Goal: Task Accomplishment & Management: Complete application form

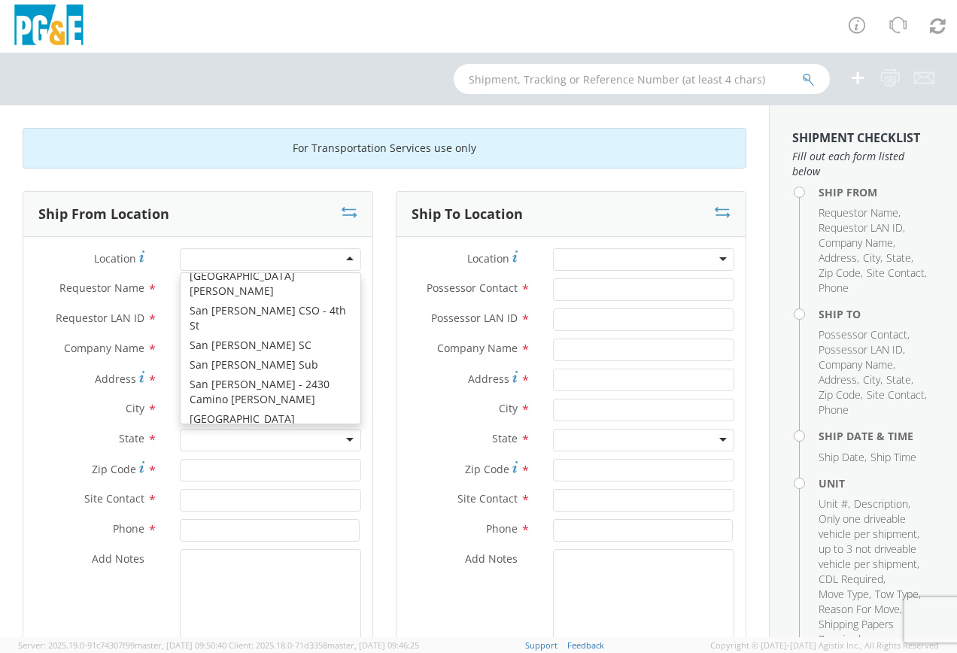
scroll to position [9642, 0]
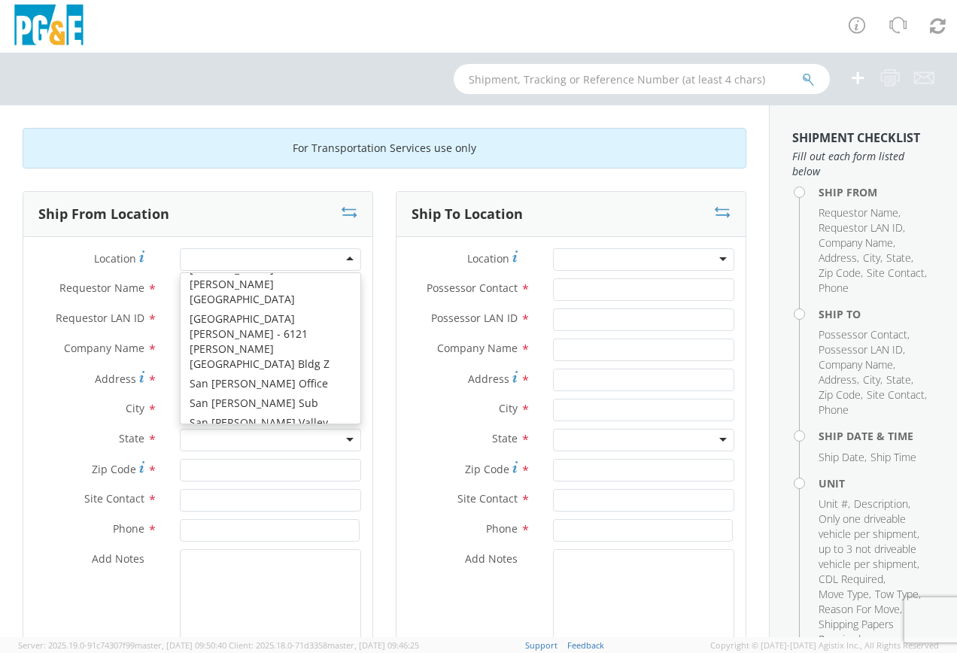
type input "PG&E"
type input "[STREET_ADDRESS]"
type input "[GEOGRAPHIC_DATA]"
type input "95370"
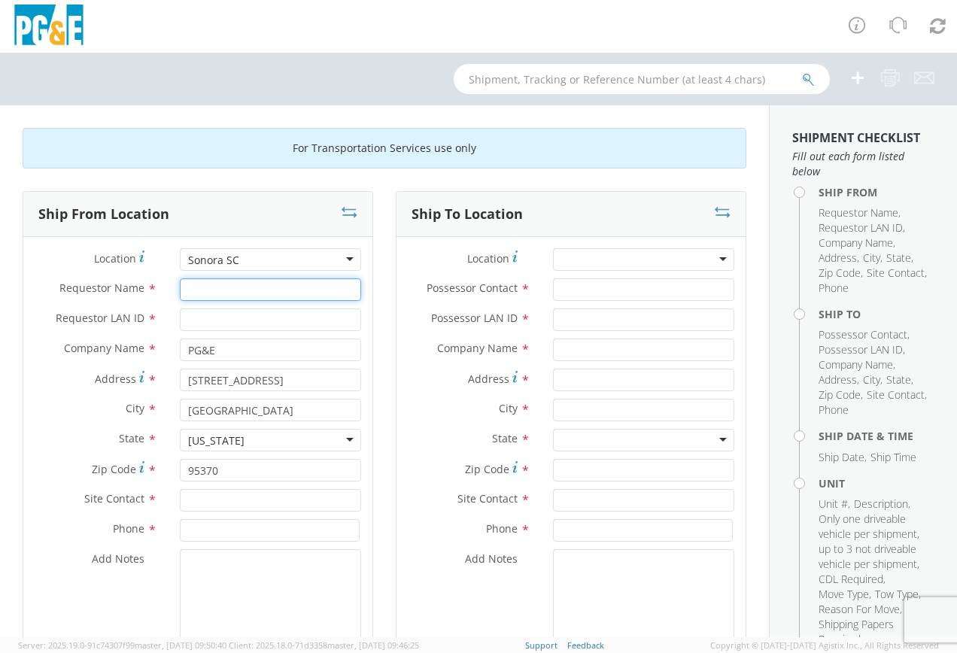
click at [190, 291] on input "Requestor Name *" at bounding box center [270, 289] width 181 height 23
type input "p"
type input "[PERSON_NAME]"
click at [199, 319] on input "Requestor LAN ID *" at bounding box center [270, 319] width 181 height 23
type input "PRAA"
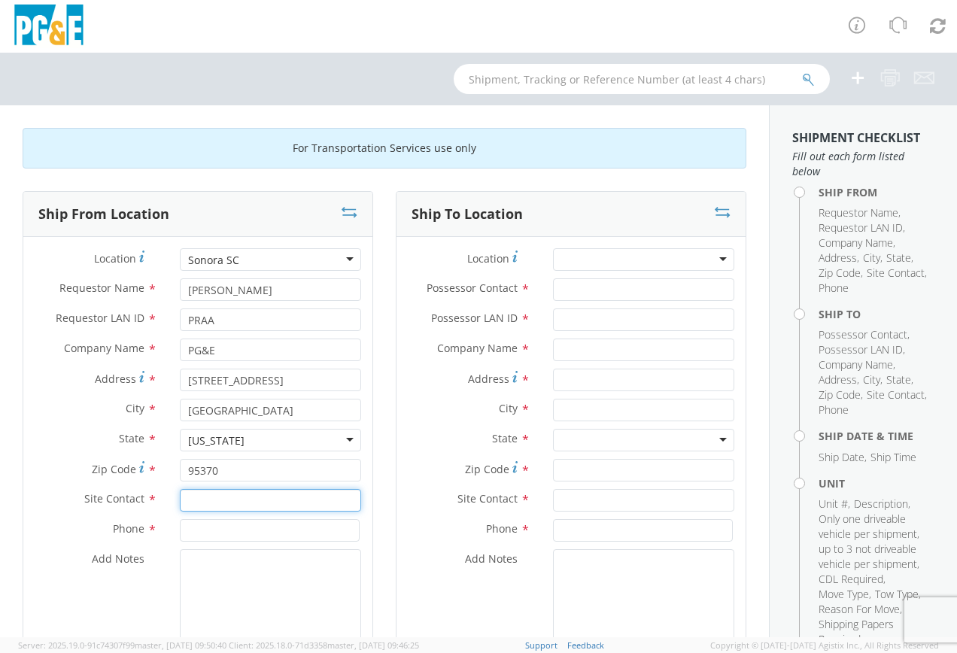
click at [194, 498] on input "text" at bounding box center [270, 500] width 181 height 23
type input "[PERSON_NAME]"
click at [193, 533] on input at bounding box center [270, 530] width 180 height 23
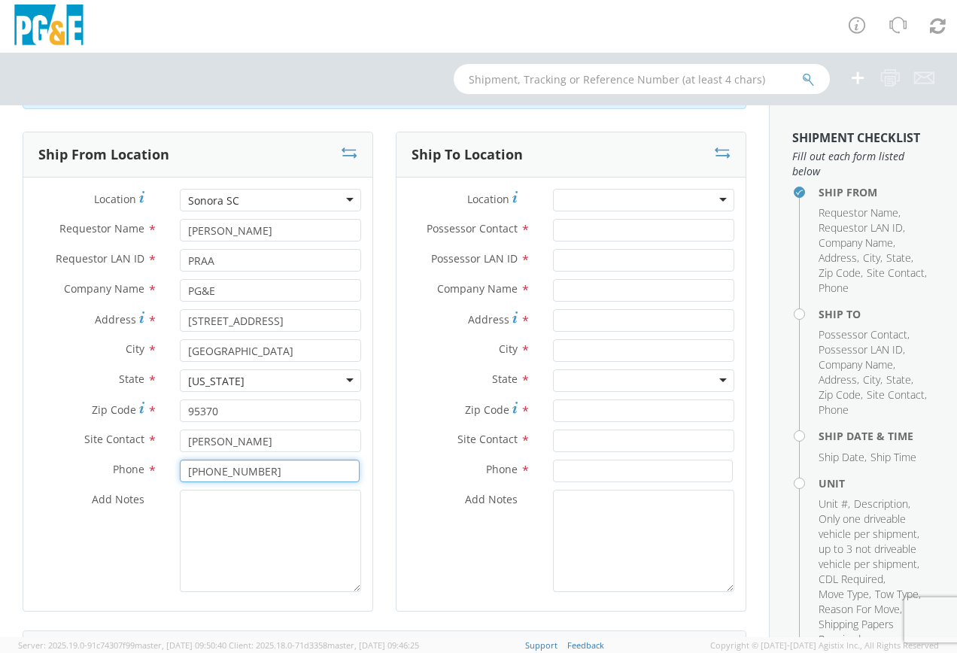
scroll to position [0, 0]
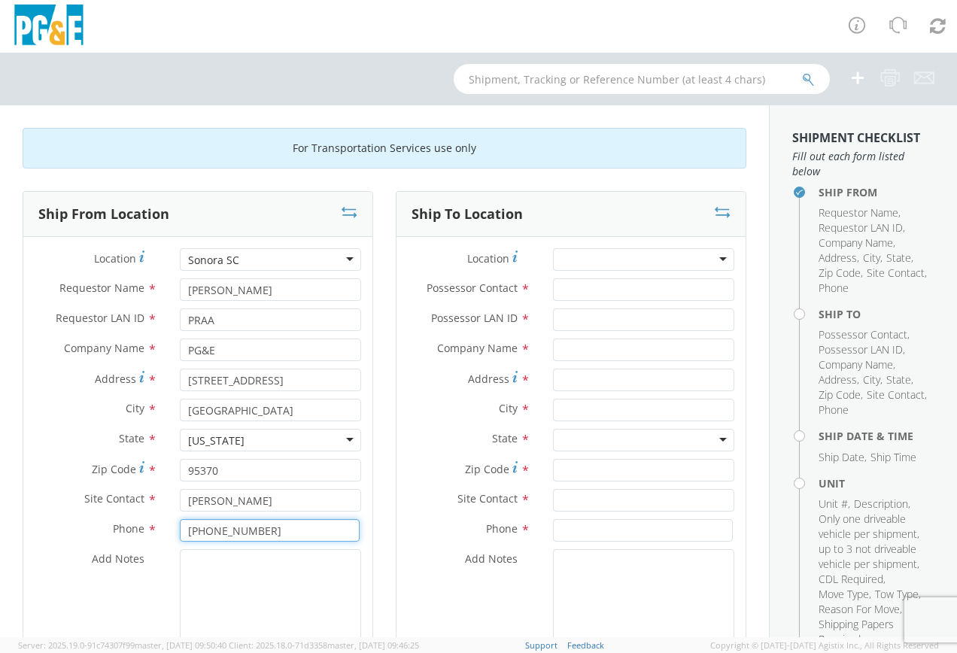
type input "[PHONE_NUMBER]"
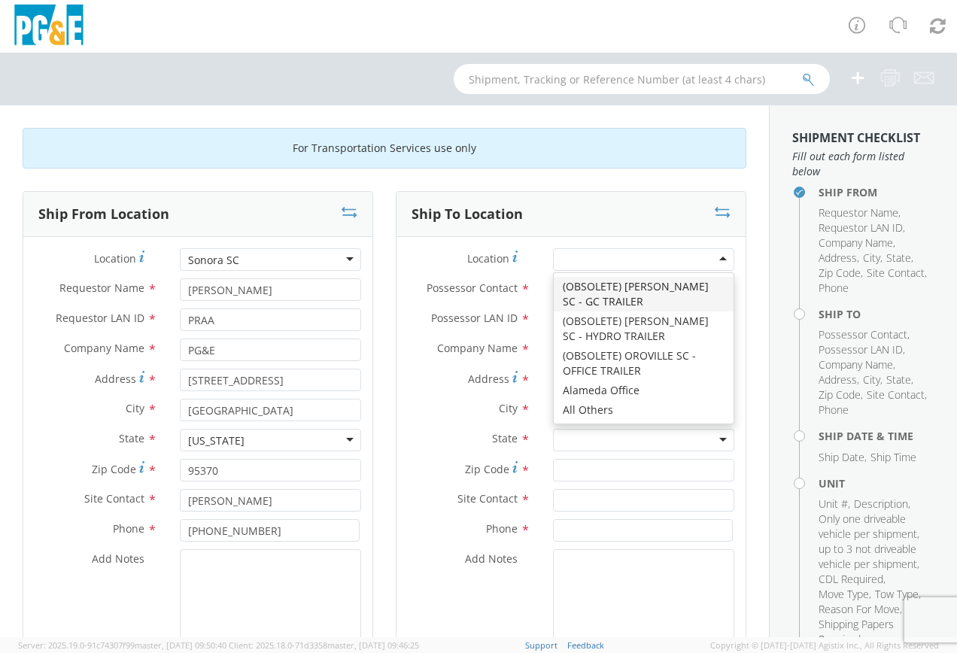
click at [712, 257] on div at bounding box center [643, 259] width 181 height 23
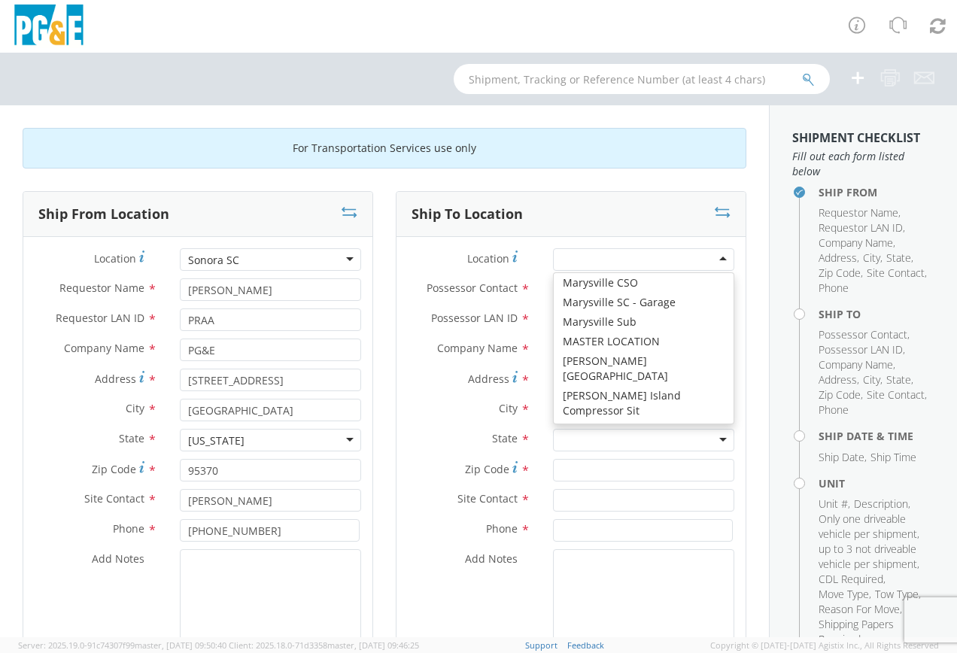
scroll to position [5601, 0]
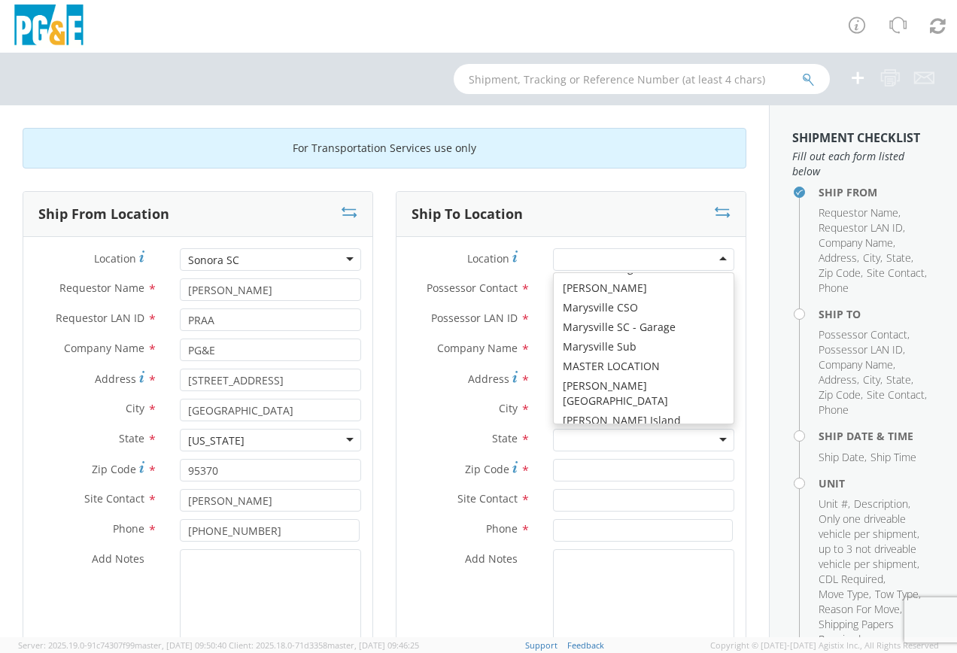
type input "PG&E"
type input "[STREET_ADDRESS]"
type input "Merced"
type input "95340"
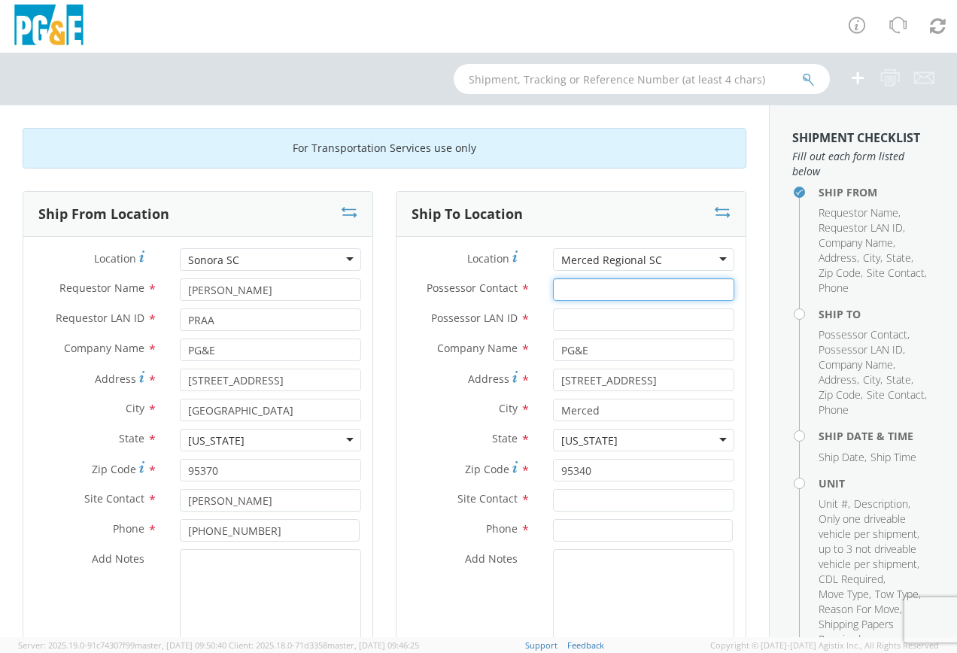
click at [554, 289] on input "Possessor Contact *" at bounding box center [643, 289] width 181 height 23
type input "[PERSON_NAME]"
click at [559, 318] on input "Possessor LAN ID *" at bounding box center [643, 319] width 181 height 23
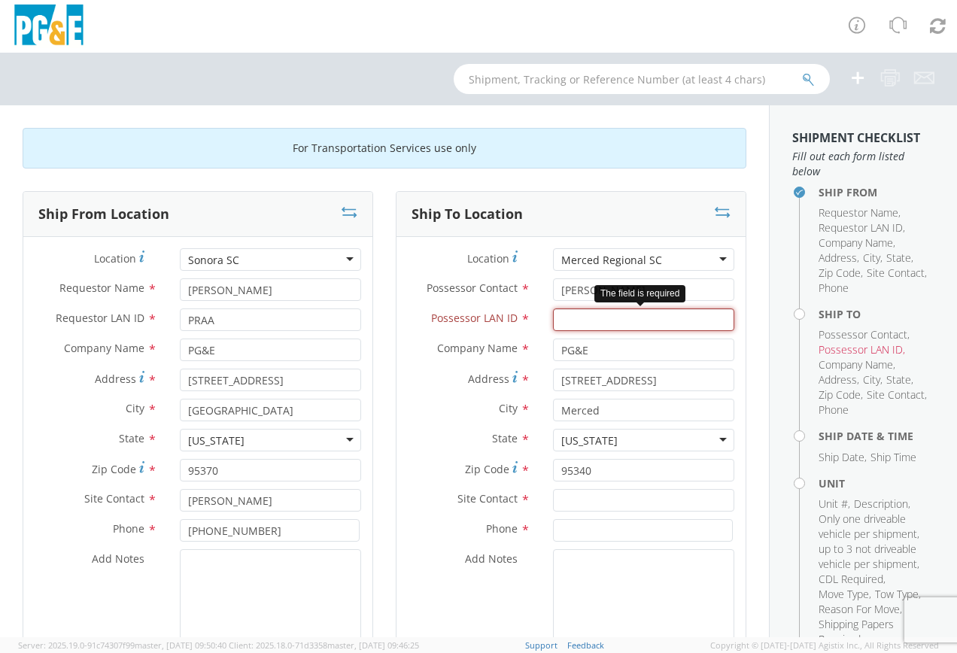
click at [560, 320] on input "Possessor LAN ID *" at bounding box center [643, 319] width 181 height 23
type input "C2HF"
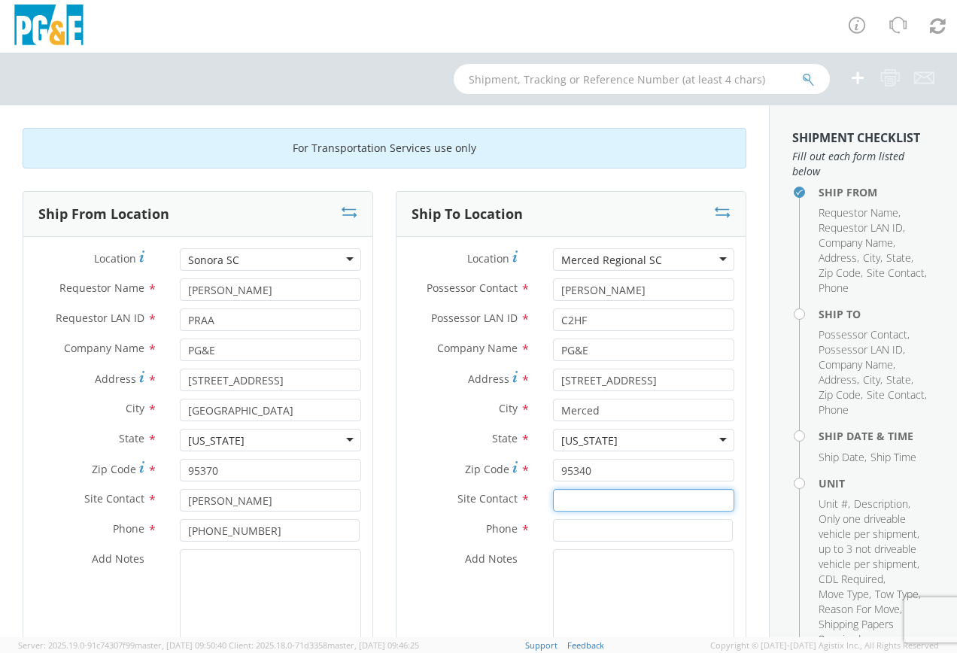
click at [561, 499] on input "text" at bounding box center [643, 500] width 181 height 23
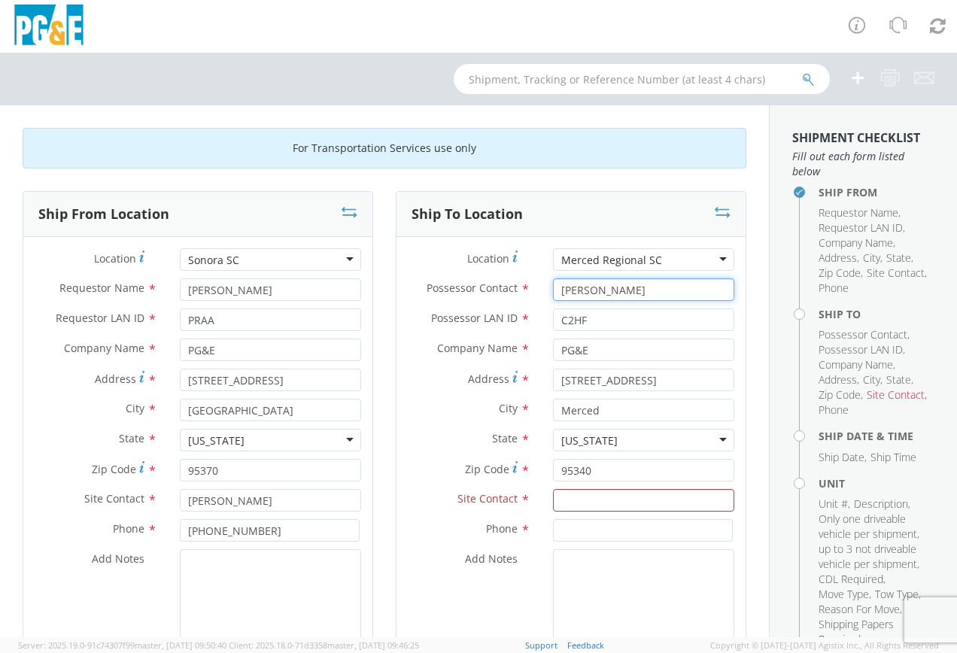
drag, startPoint x: 622, startPoint y: 290, endPoint x: 524, endPoint y: 288, distance: 98.5
click at [524, 288] on div "Possessor Contact * [PERSON_NAME]" at bounding box center [570, 289] width 349 height 23
type input "[PERSON_NAME]"
drag, startPoint x: 567, startPoint y: 320, endPoint x: 529, endPoint y: 318, distance: 38.4
click at [529, 318] on div "Possessor LAN ID * C2HF" at bounding box center [570, 319] width 349 height 23
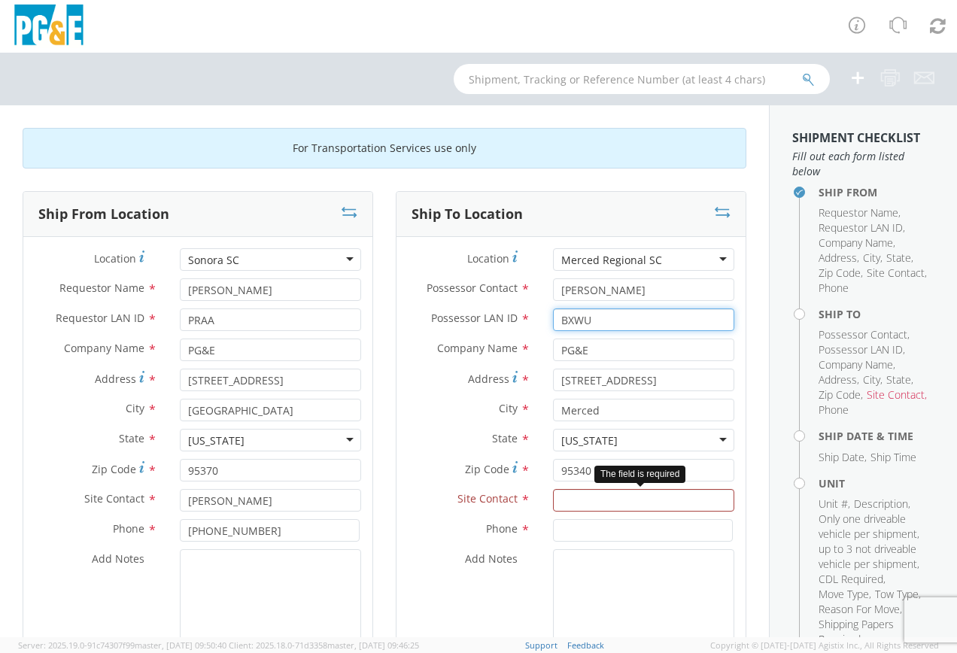
type input "BXWU"
click at [553, 498] on input "text" at bounding box center [643, 500] width 181 height 23
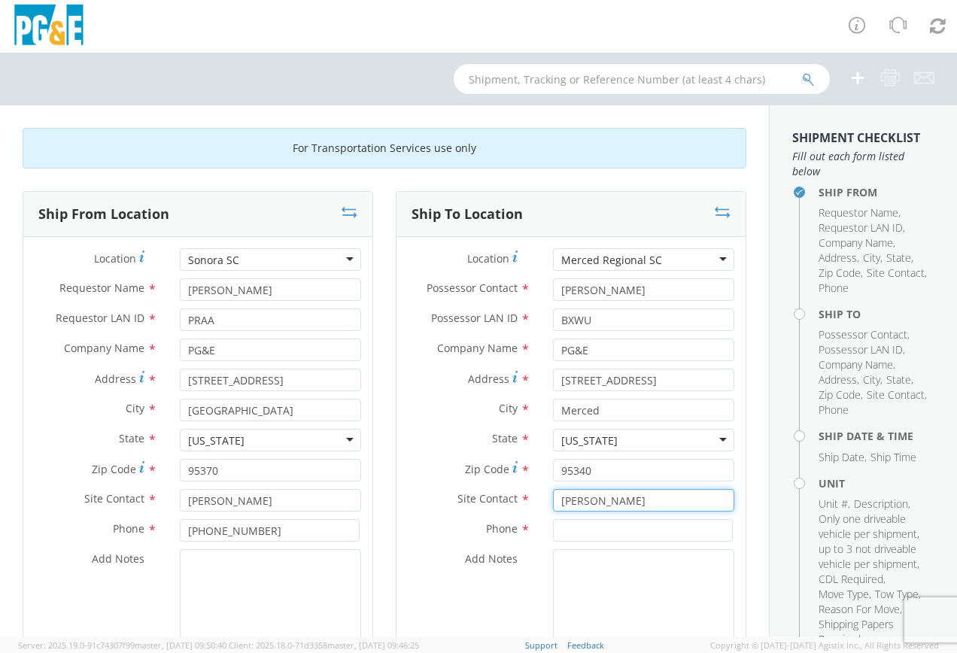
type input "[PERSON_NAME]"
click at [559, 530] on input at bounding box center [643, 530] width 180 height 23
click at [557, 533] on input at bounding box center [643, 530] width 180 height 23
click at [557, 529] on input at bounding box center [643, 530] width 180 height 23
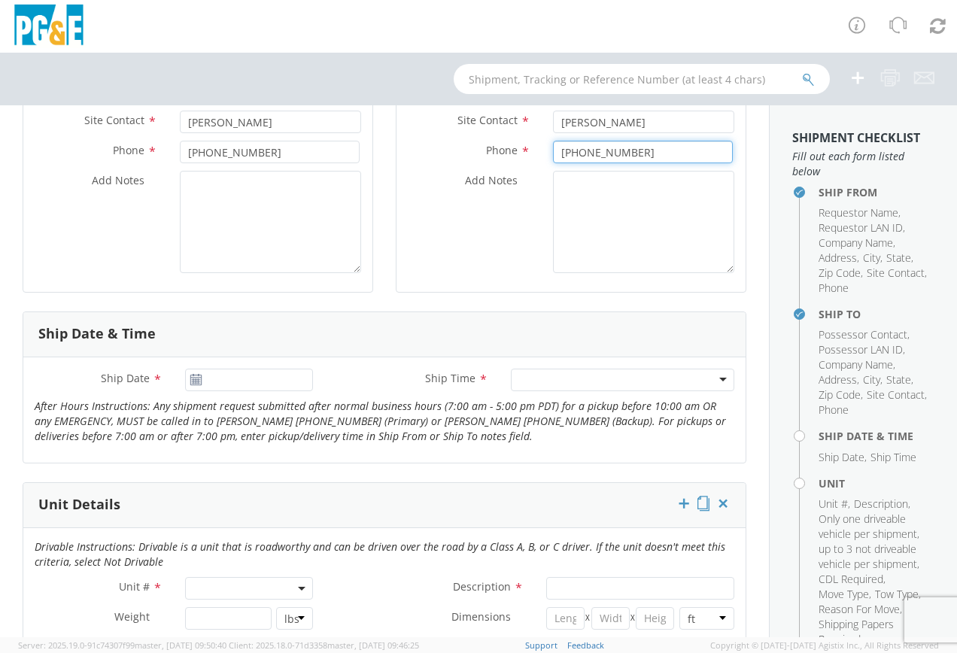
scroll to position [451, 0]
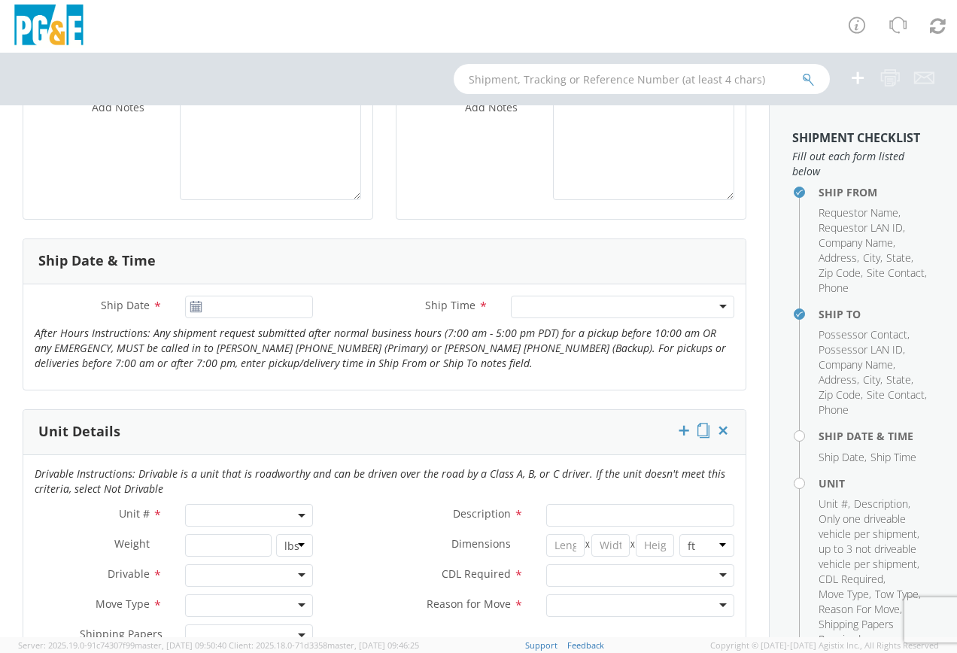
type input "[PHONE_NUMBER]"
click at [193, 305] on use at bounding box center [195, 306] width 11 height 11
click at [191, 305] on icon at bounding box center [196, 307] width 13 height 12
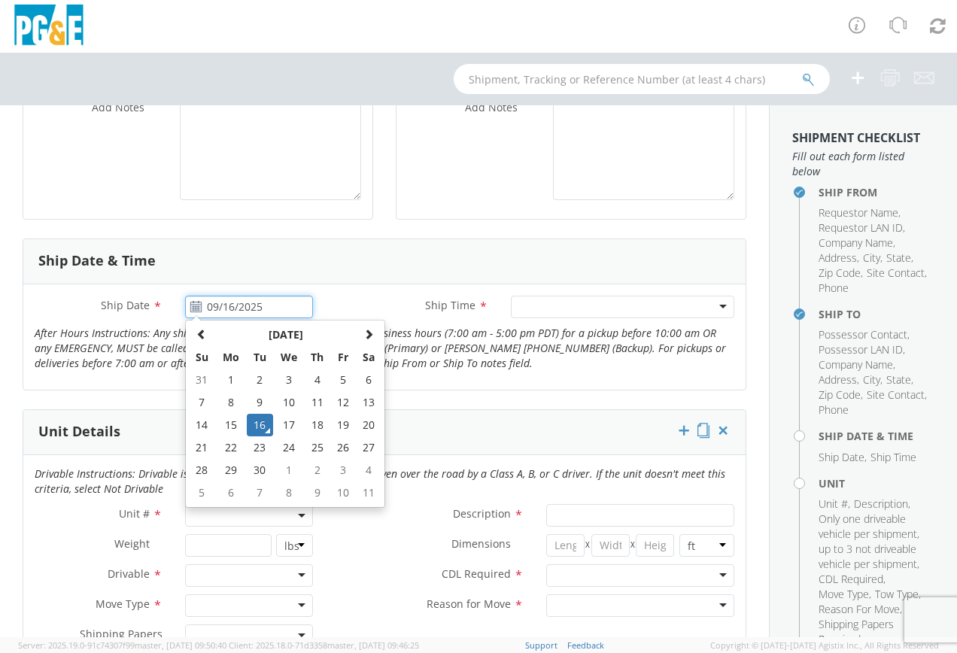
click at [245, 304] on input "09/16/2025" at bounding box center [249, 307] width 128 height 23
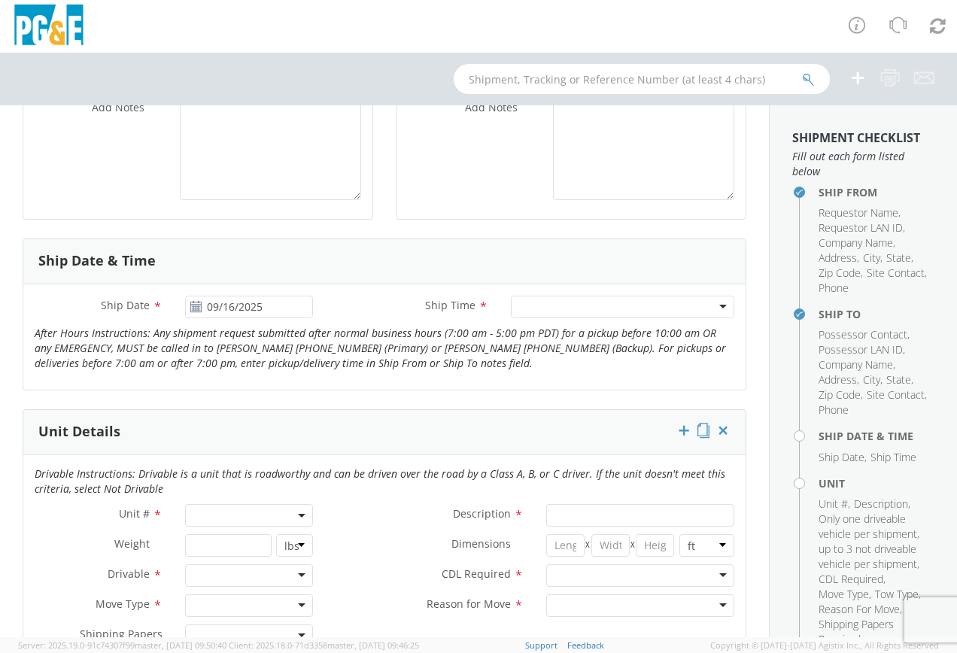
click at [360, 291] on div "Ship Date * [DATE] Ship Time * Any Time 7:00 am - 10:00 am 10:00 am - 1:00 pm 1…" at bounding box center [384, 336] width 722 height 105
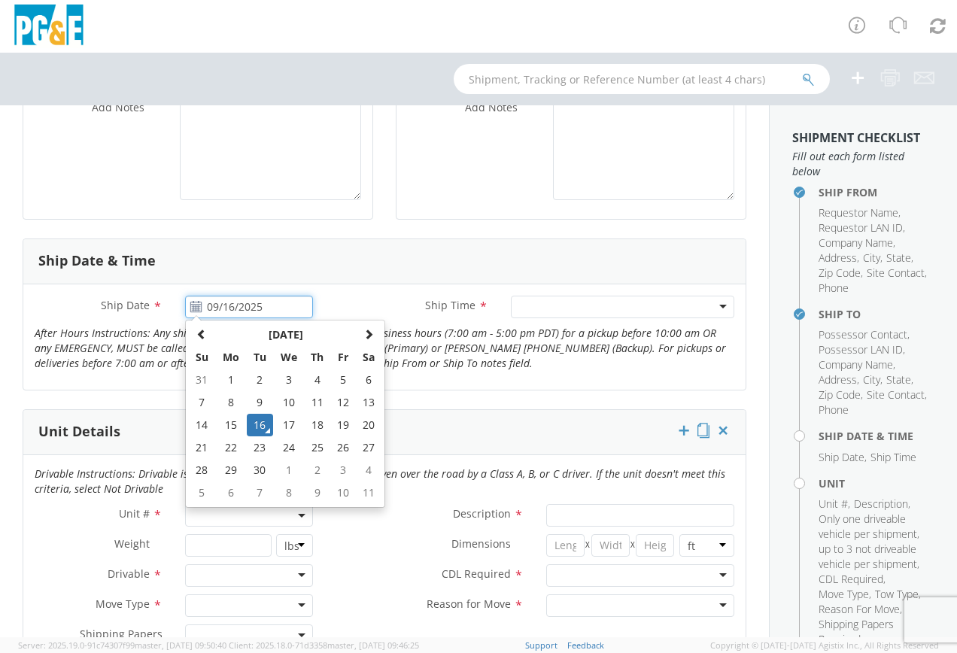
click at [275, 305] on input "09/16/2025" at bounding box center [249, 307] width 128 height 23
click at [287, 420] on td "17" at bounding box center [289, 425] width 32 height 23
type input "09/17/2025"
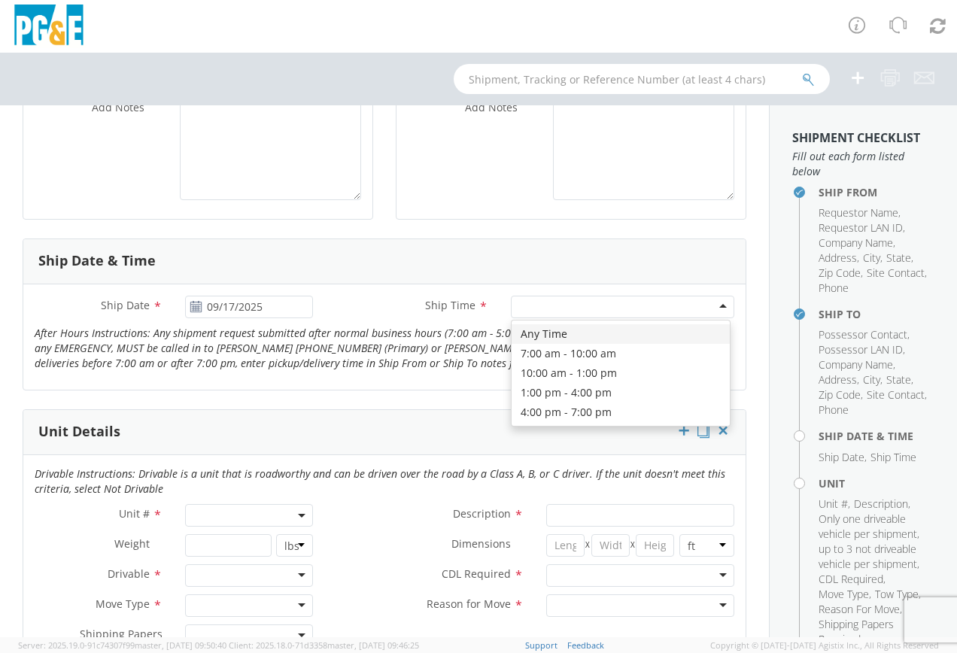
click at [530, 303] on div at bounding box center [622, 307] width 223 height 23
click at [713, 305] on div "Any Time" at bounding box center [622, 307] width 223 height 23
click at [539, 330] on div "Ship Date * [DATE] Ship Time * Any Time Any Time Any Time 7:00 am - 10:00 am 10…" at bounding box center [384, 337] width 722 height 83
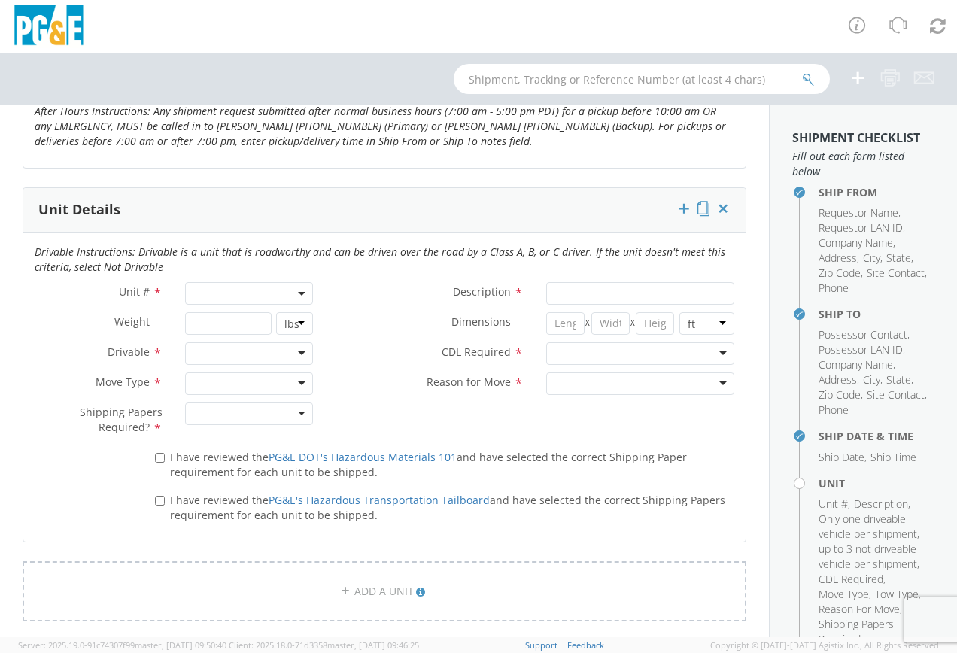
scroll to position [677, 0]
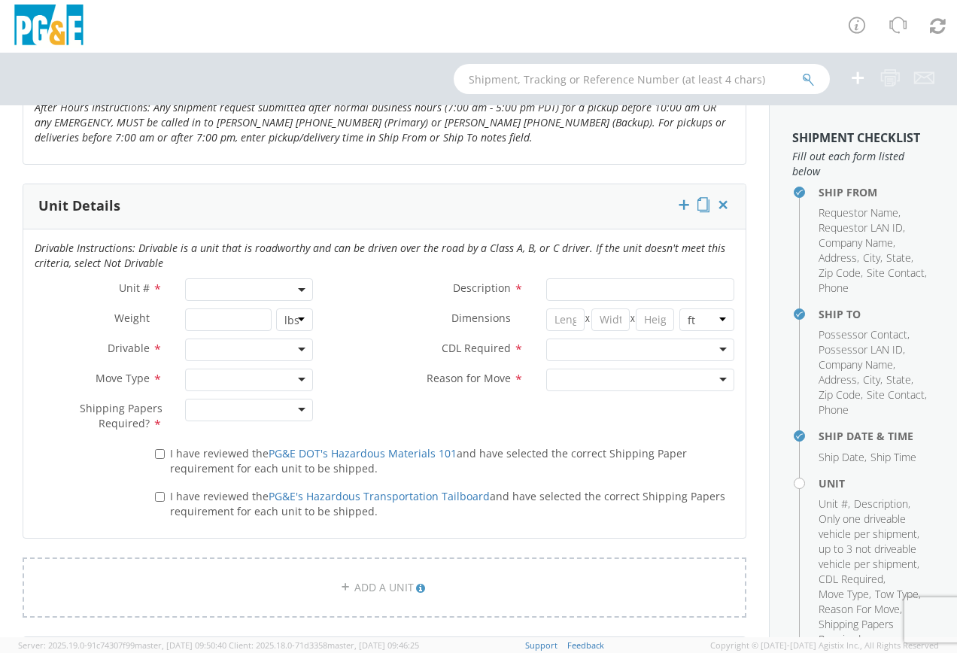
click at [298, 289] on b at bounding box center [302, 290] width 8 height 4
click at [199, 314] on input "search" at bounding box center [248, 314] width 118 height 23
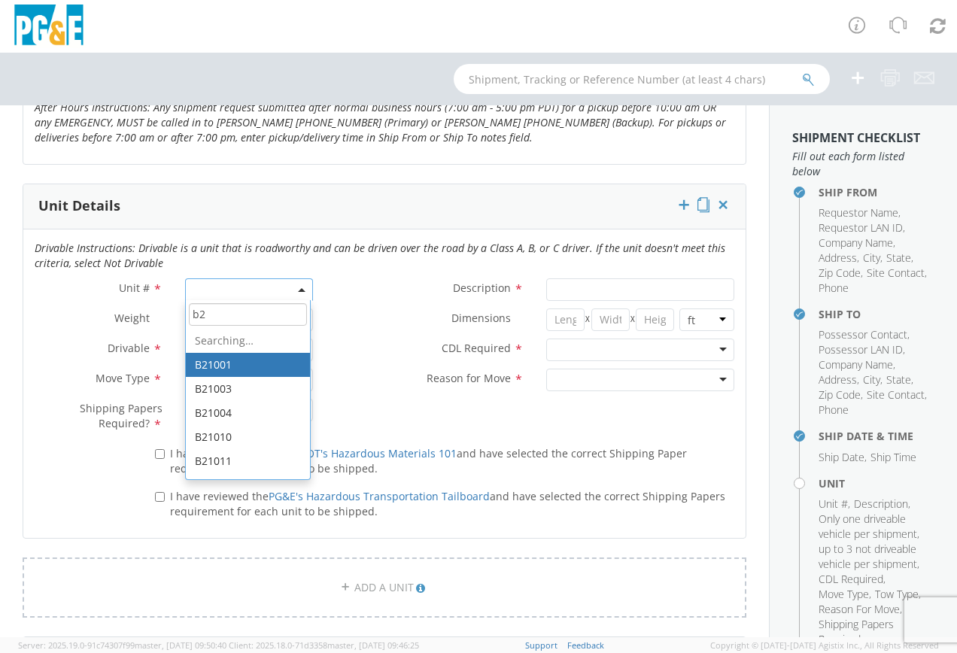
type input "b"
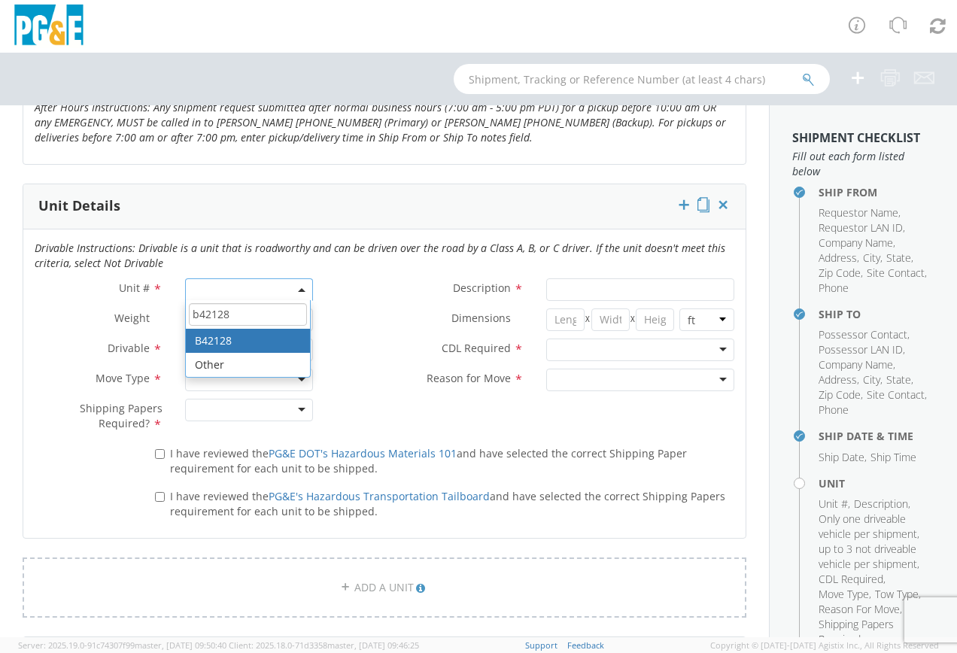
type input "b42128"
type input "TRUCK; FIELD MECHANIC 16-19.5K 4X4"
type input "19500"
select select "B42128"
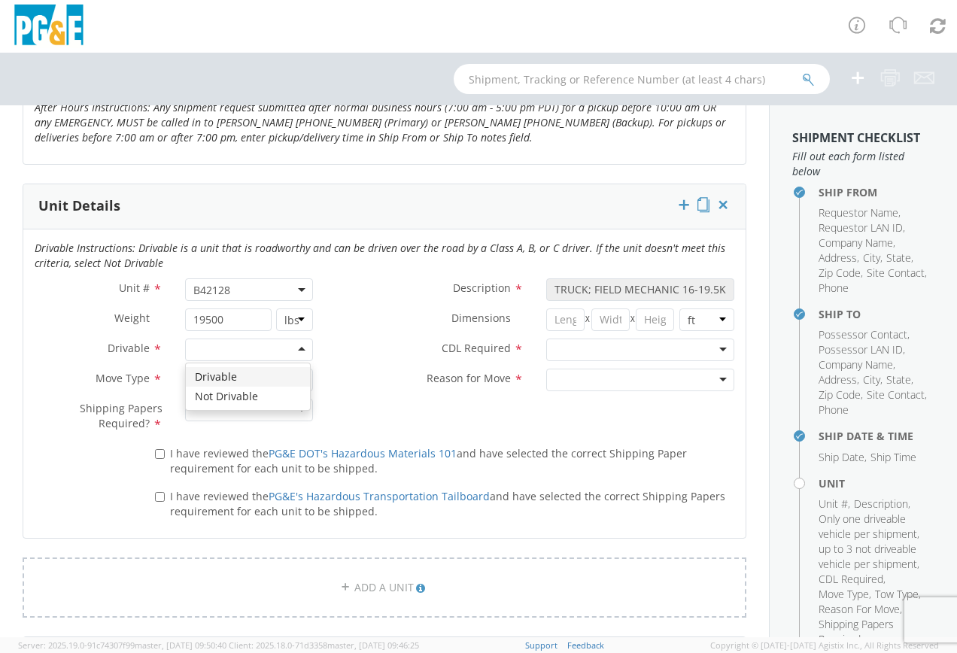
click at [296, 350] on div at bounding box center [249, 349] width 128 height 23
click at [298, 380] on div at bounding box center [249, 380] width 128 height 23
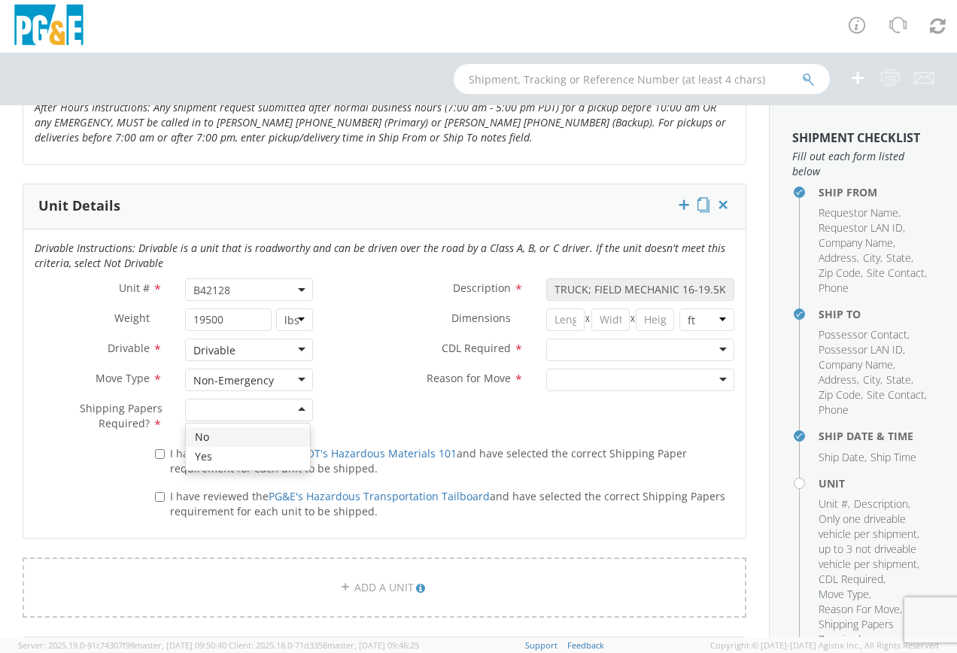
click at [296, 407] on div at bounding box center [249, 410] width 128 height 23
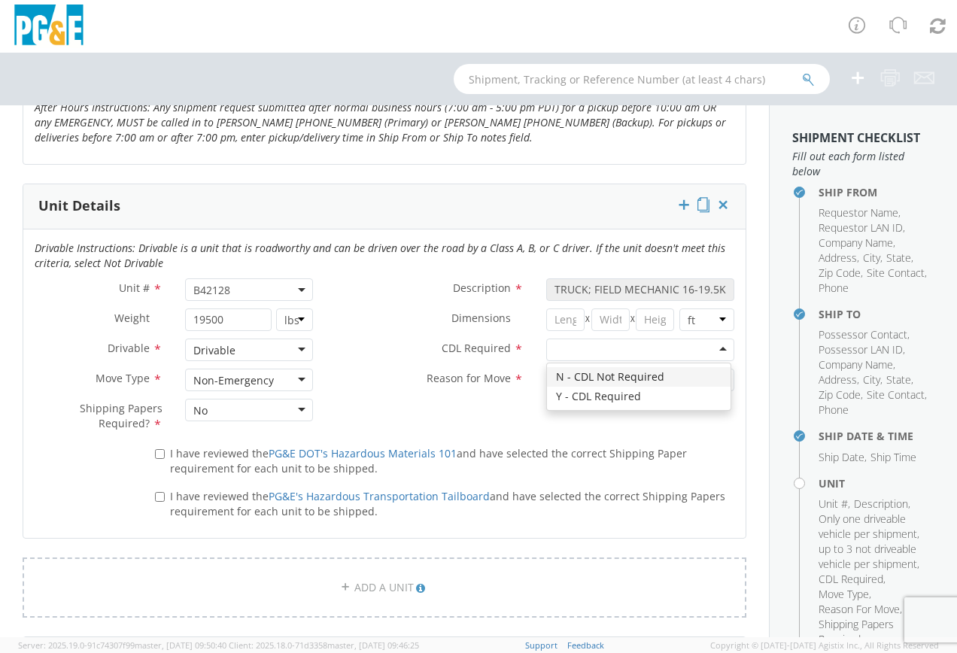
click at [709, 347] on div at bounding box center [640, 349] width 188 height 23
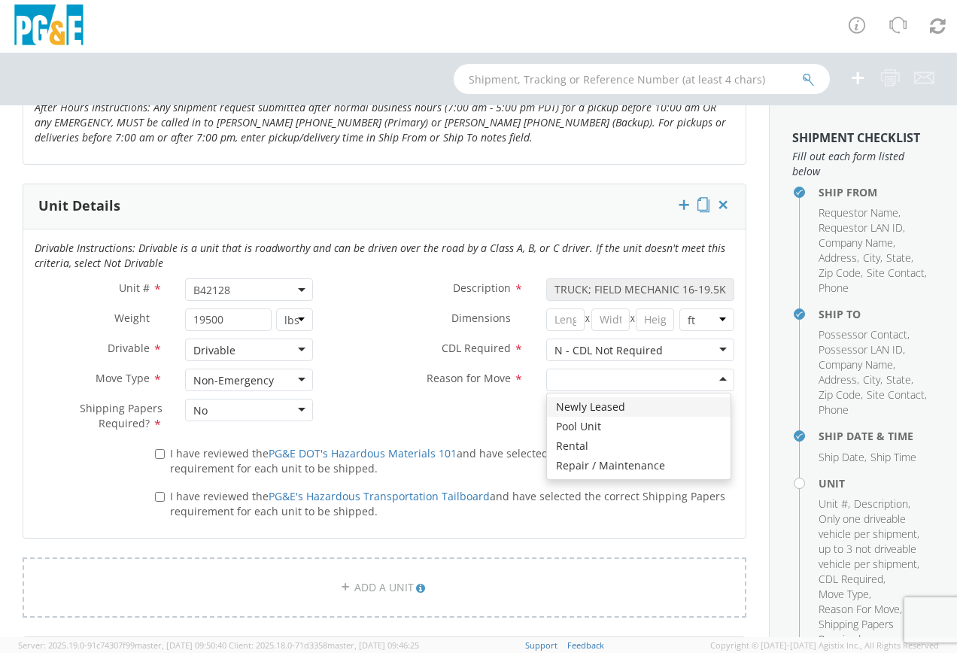
click at [711, 378] on div at bounding box center [640, 380] width 188 height 23
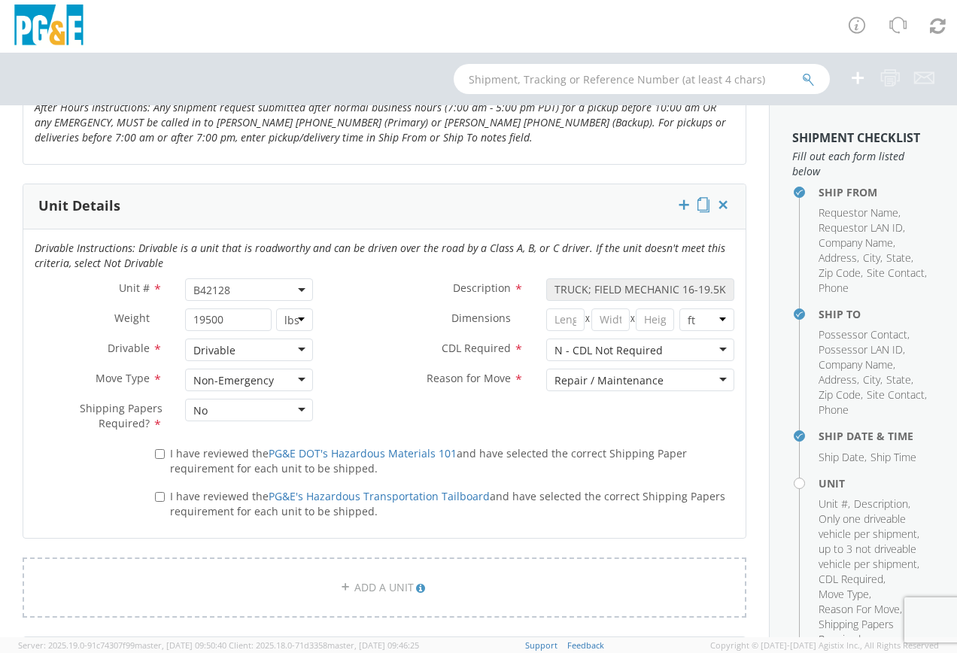
click at [709, 378] on div "Repair / Maintenance" at bounding box center [640, 380] width 188 height 23
click at [576, 468] on div "Drivable Instructions: Drivable is a unit that is roadworthy and can be driven …" at bounding box center [384, 383] width 722 height 308
click at [156, 451] on input "I have reviewed the PG&E DOT's Hazardous Materials 101 and have selected the co…" at bounding box center [160, 454] width 10 height 10
checkbox input "true"
click at [151, 497] on div "I have reviewed the PG&E's Hazardous Transportation Tailboard and have selected…" at bounding box center [445, 501] width 602 height 35
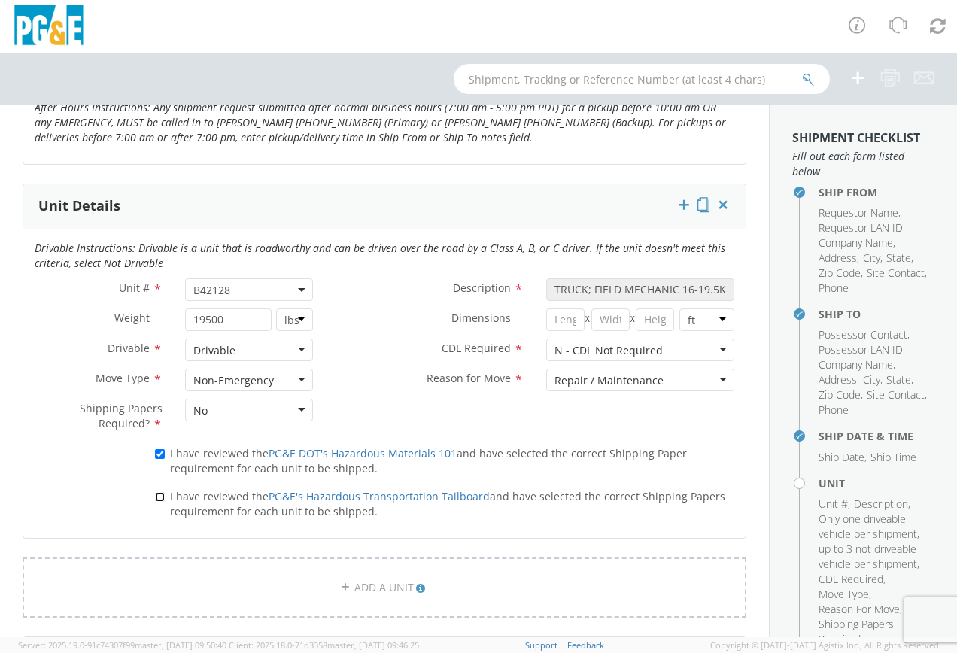
click at [156, 494] on input "I have reviewed the PG&E's Hazardous Transportation Tailboard and have selected…" at bounding box center [160, 497] width 10 height 10
checkbox input "true"
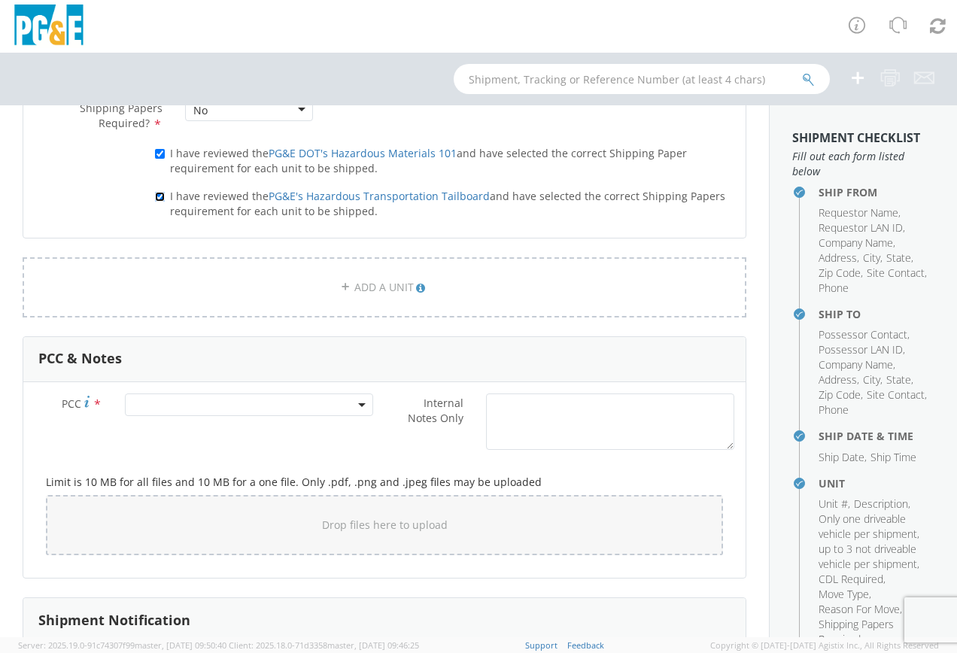
scroll to position [978, 0]
click at [153, 400] on span at bounding box center [249, 404] width 248 height 23
click at [137, 427] on input "number" at bounding box center [247, 428] width 236 height 23
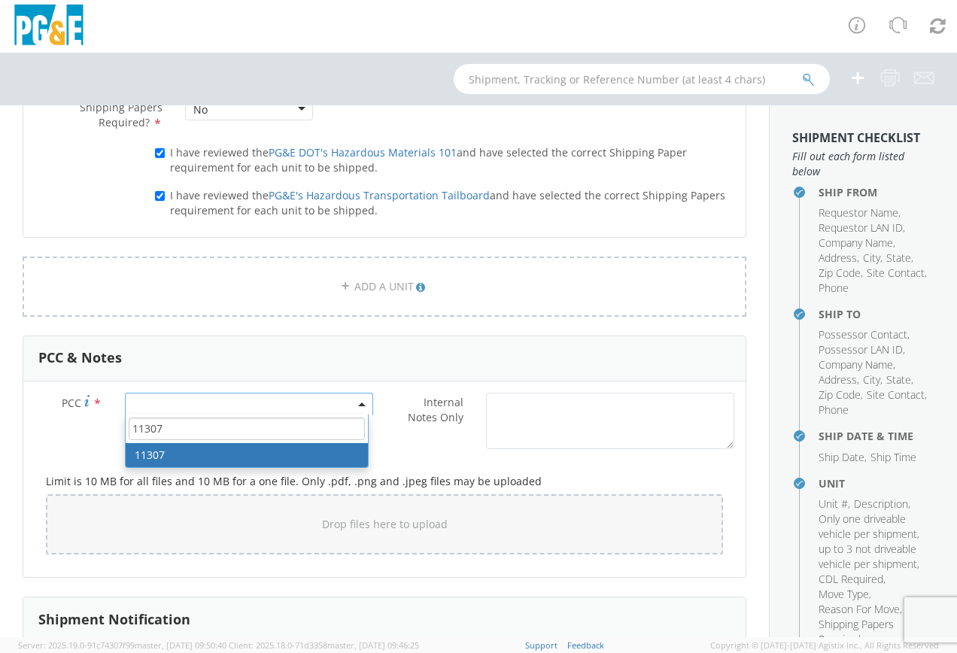
type input "11307"
select select "11307"
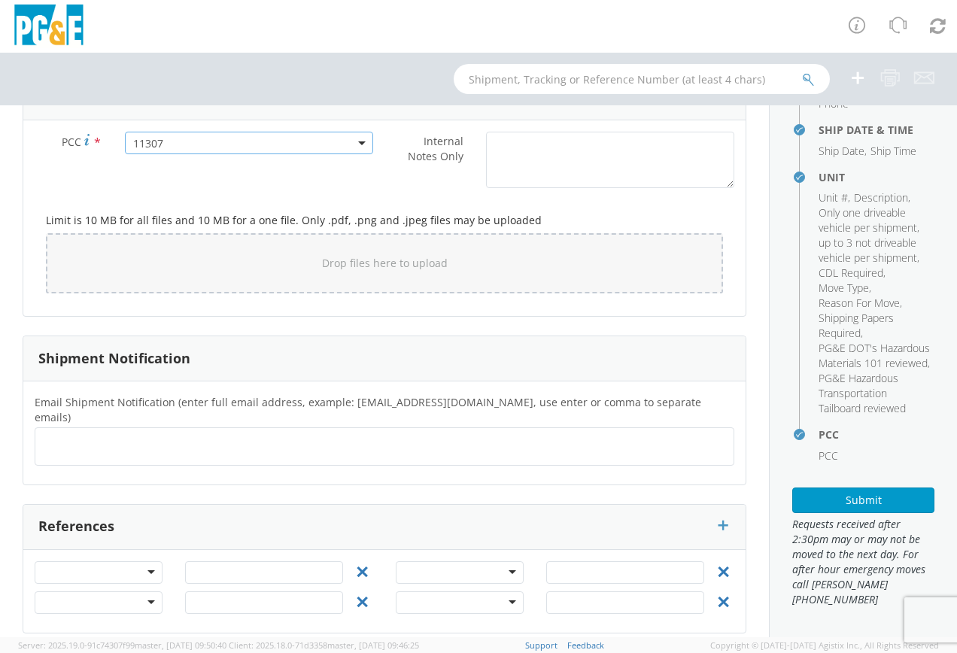
scroll to position [336, 0]
click at [850, 496] on button "Submit" at bounding box center [863, 500] width 142 height 26
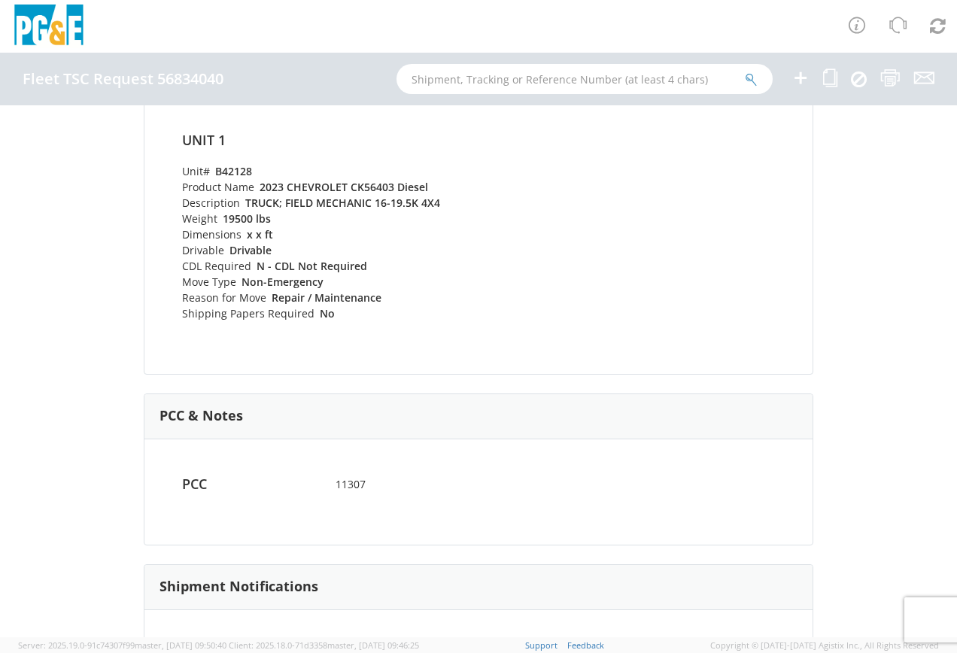
scroll to position [681, 0]
